Goal: Navigation & Orientation: Find specific page/section

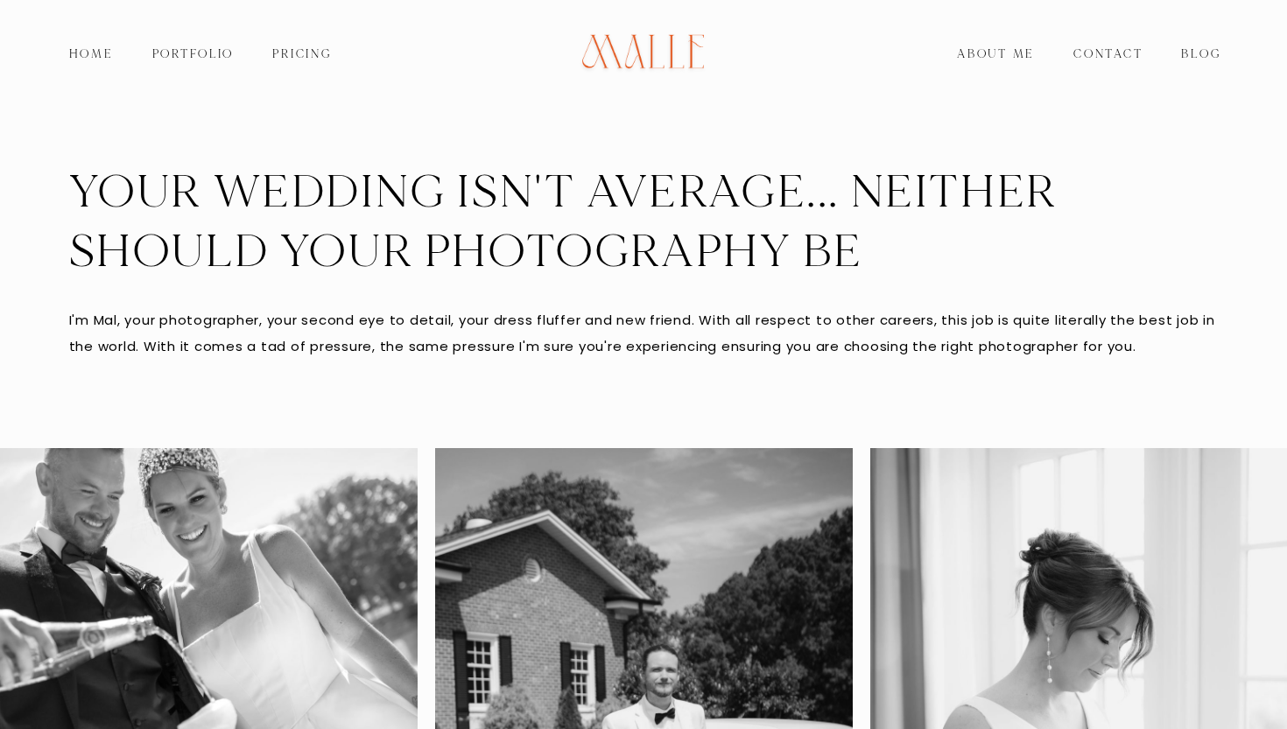
click at [194, 54] on link "Portfolio" at bounding box center [193, 54] width 121 height 25
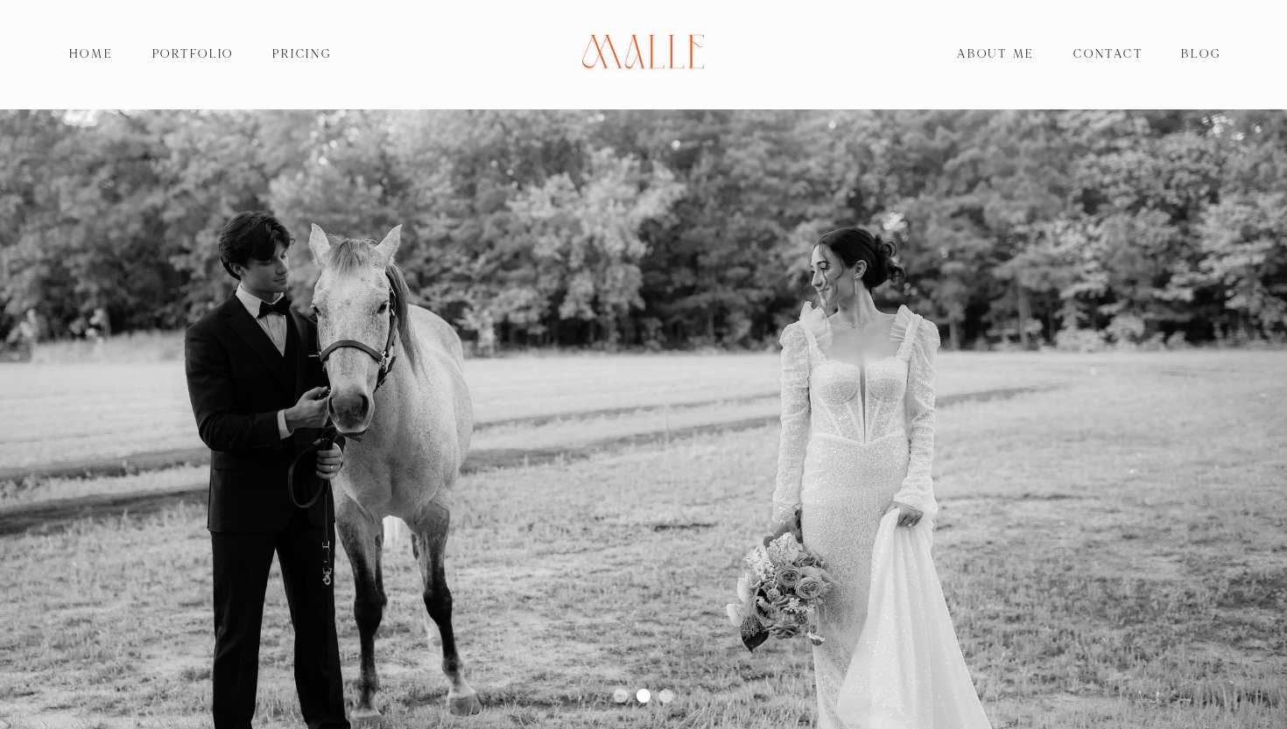
click at [197, 49] on link "Portfolio" at bounding box center [193, 54] width 121 height 25
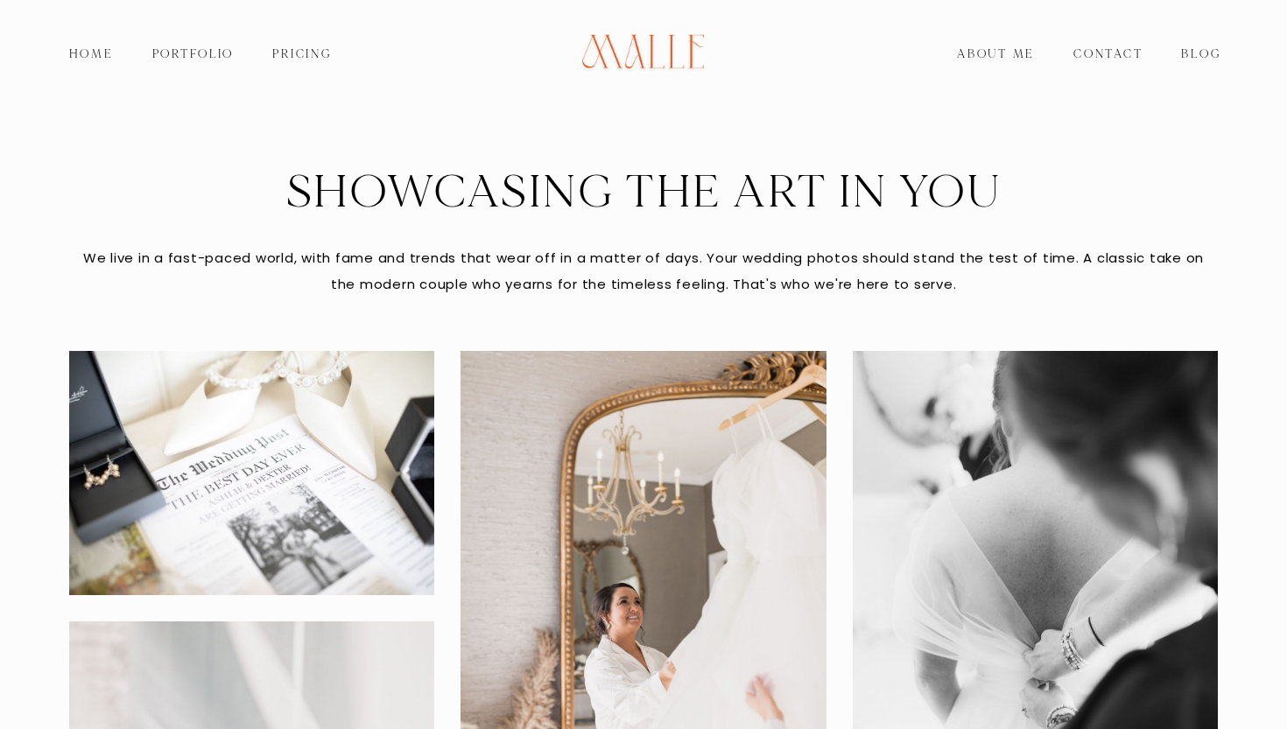
click at [308, 53] on link "Pricing" at bounding box center [301, 54] width 97 height 25
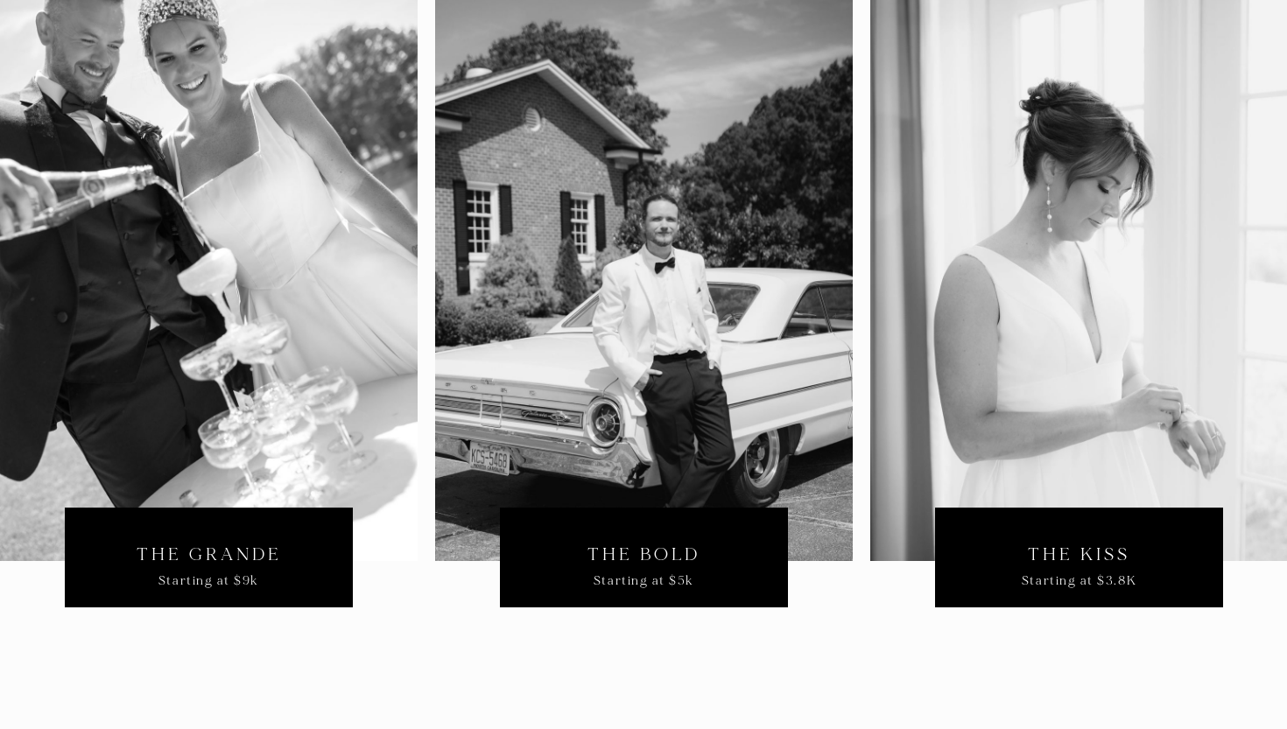
scroll to position [450, 0]
